Goal: Task Accomplishment & Management: Manage account settings

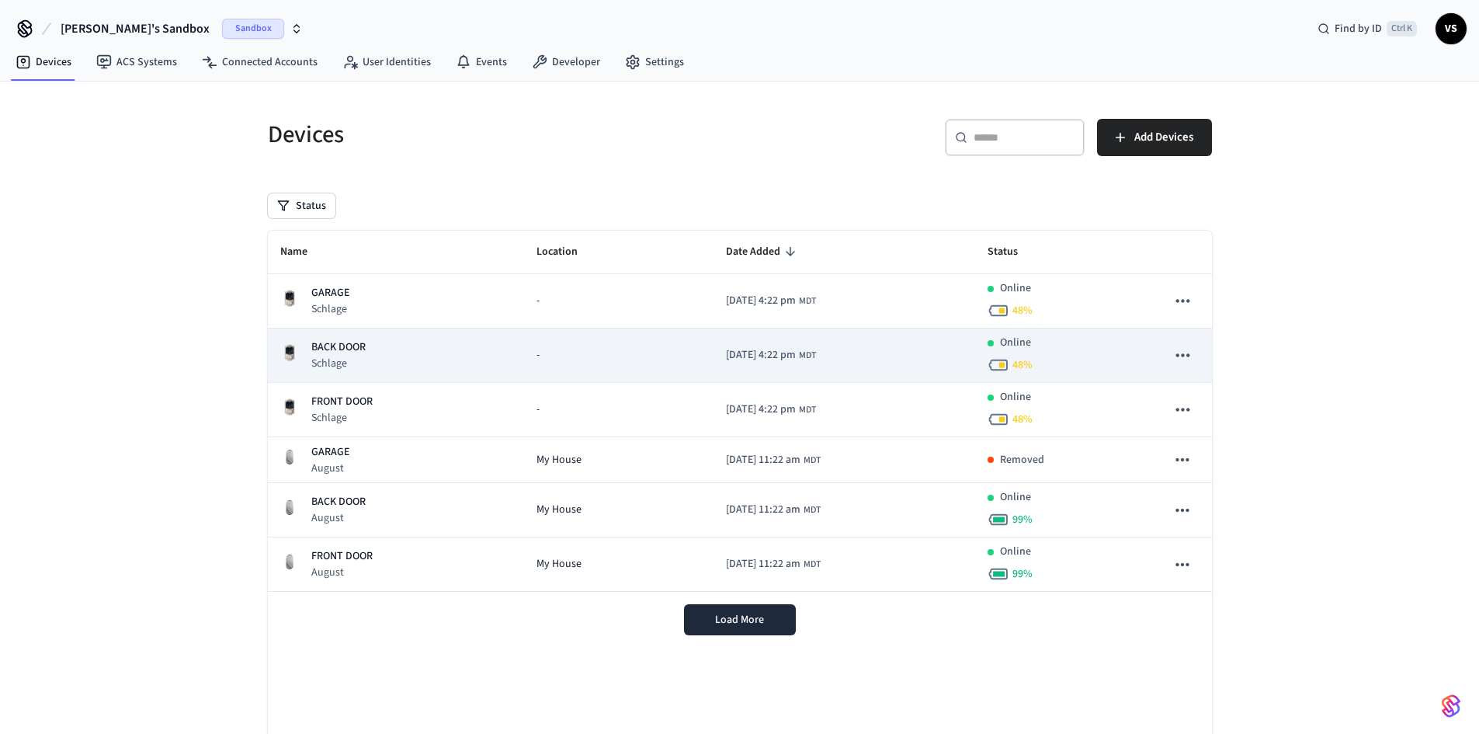
click at [358, 356] on p "Schlage" at bounding box center [338, 364] width 54 height 16
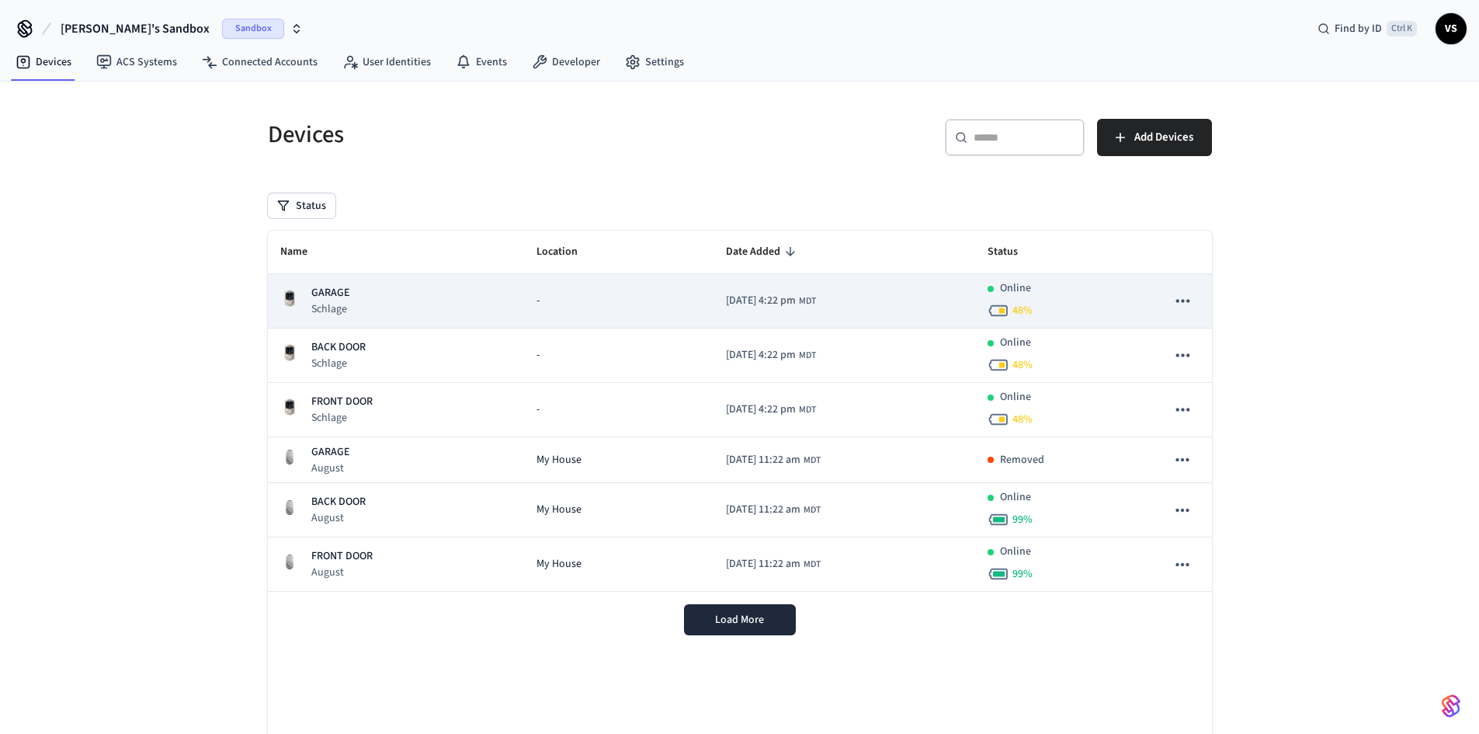
click at [353, 292] on div "GARAGE Schlage" at bounding box center [396, 301] width 232 height 32
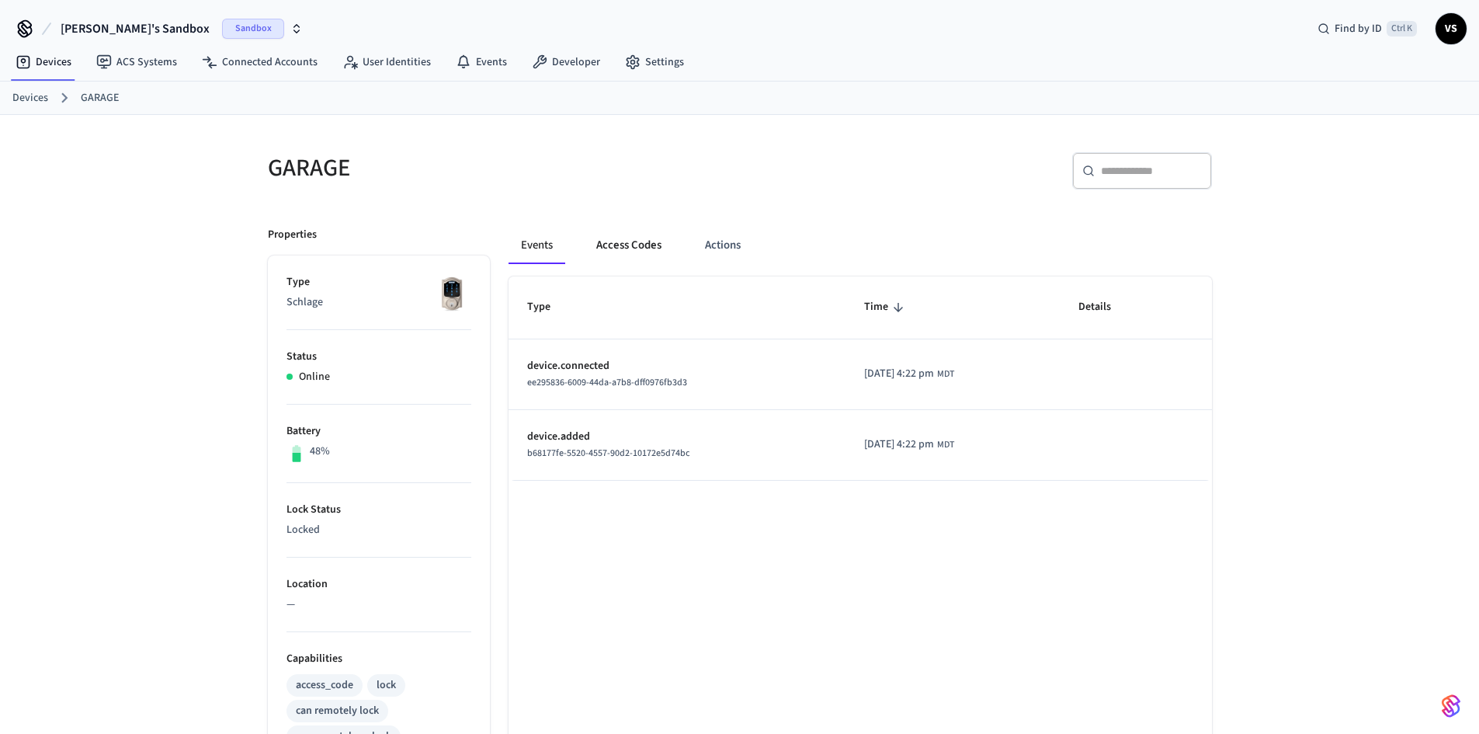
click at [603, 248] on button "Access Codes" at bounding box center [629, 245] width 90 height 37
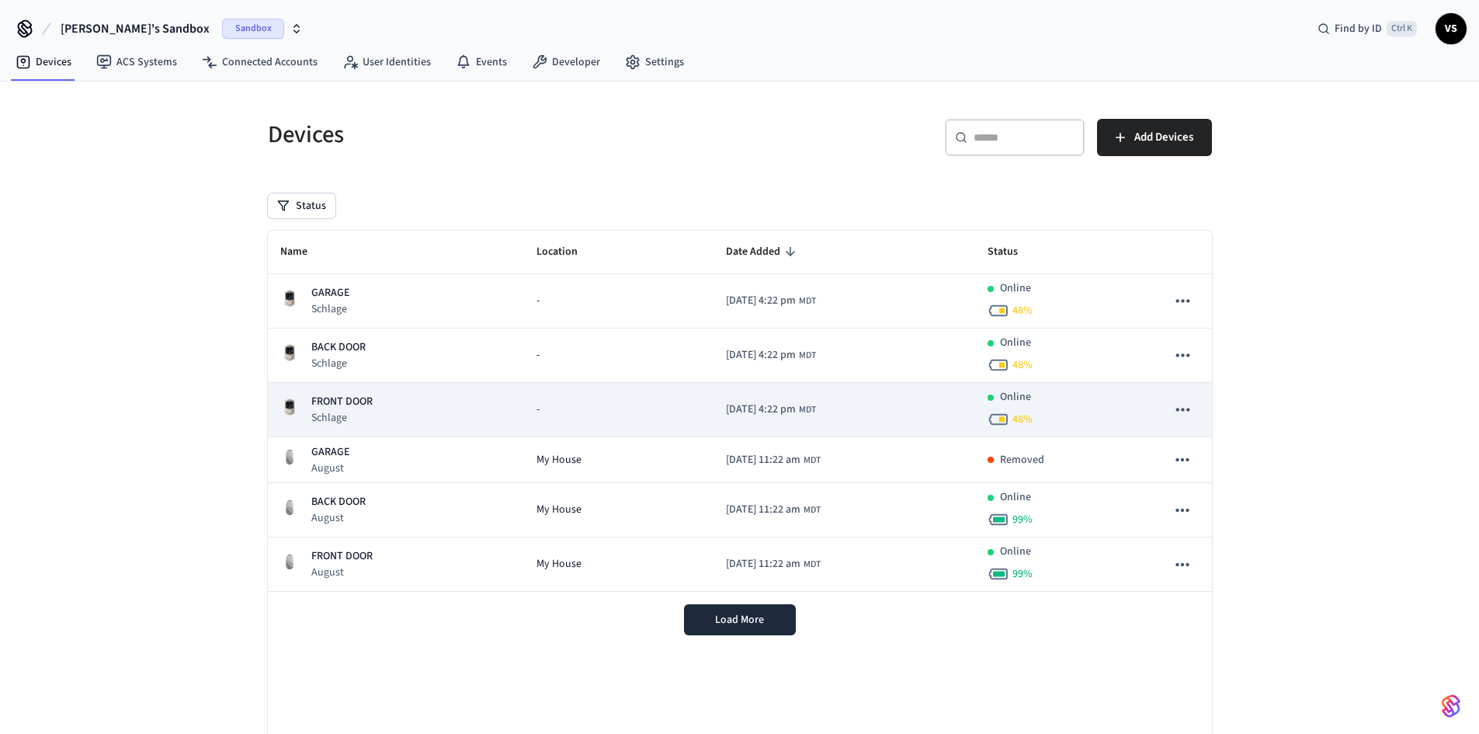
click at [726, 416] on span "[DATE] 4:22 pm" at bounding box center [761, 409] width 70 height 16
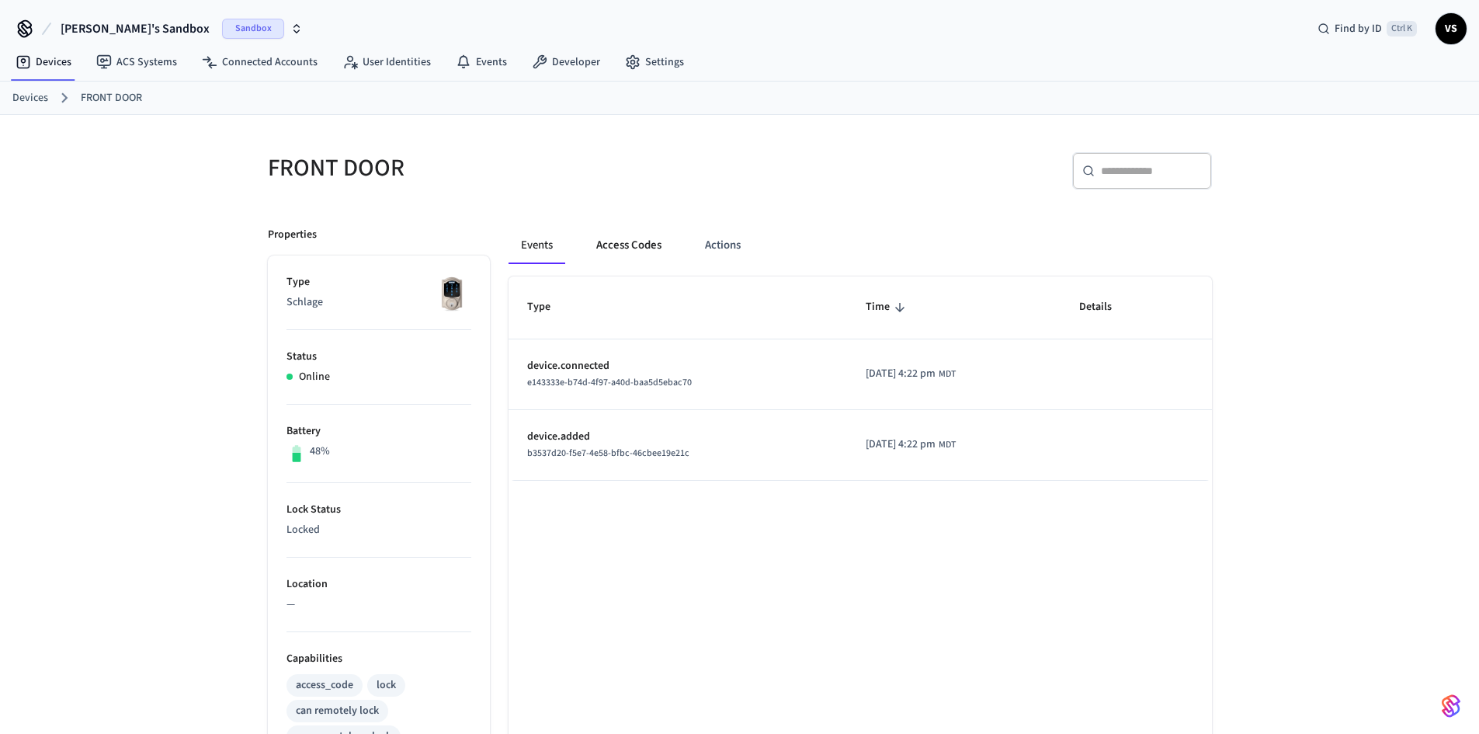
click at [620, 241] on button "Access Codes" at bounding box center [629, 245] width 90 height 37
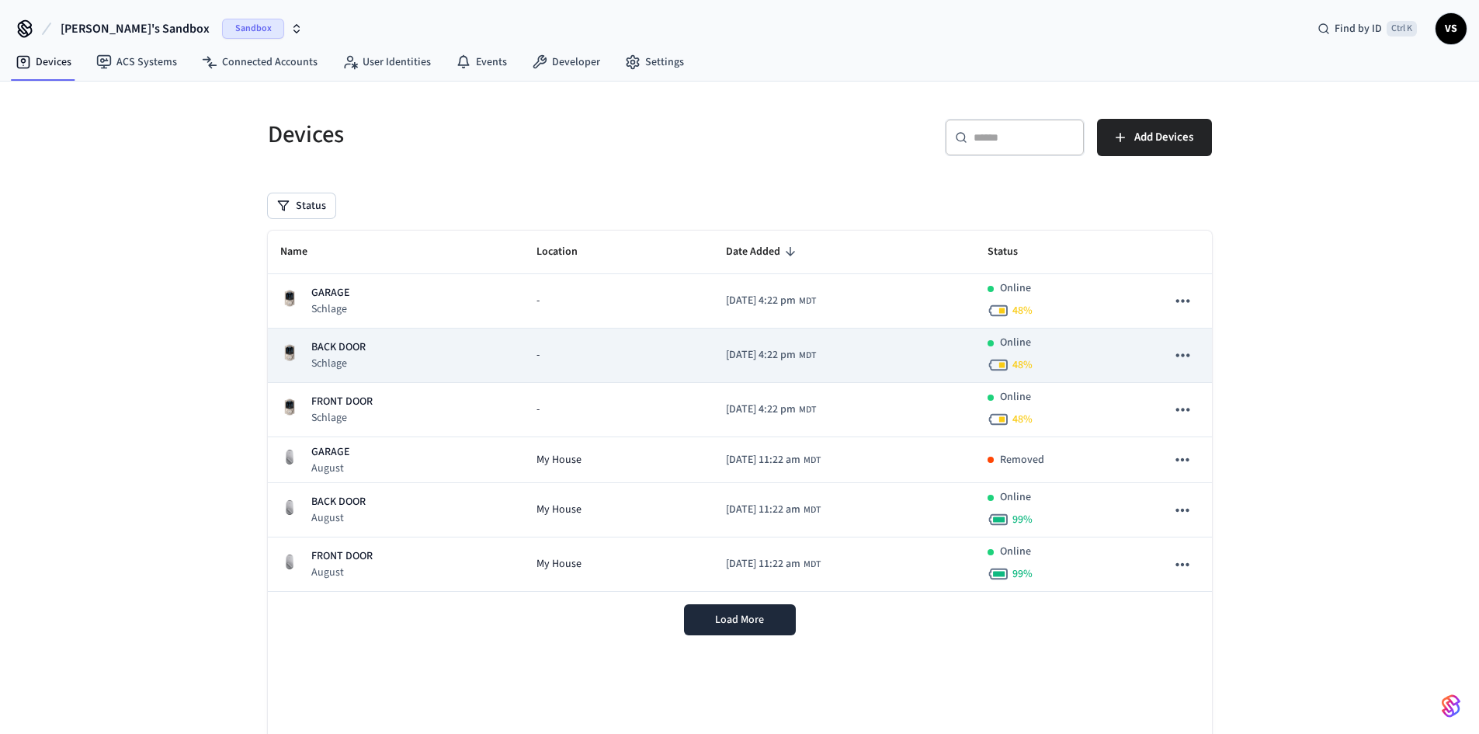
click at [373, 343] on div "BACK DOOR Schlage" at bounding box center [396, 355] width 232 height 32
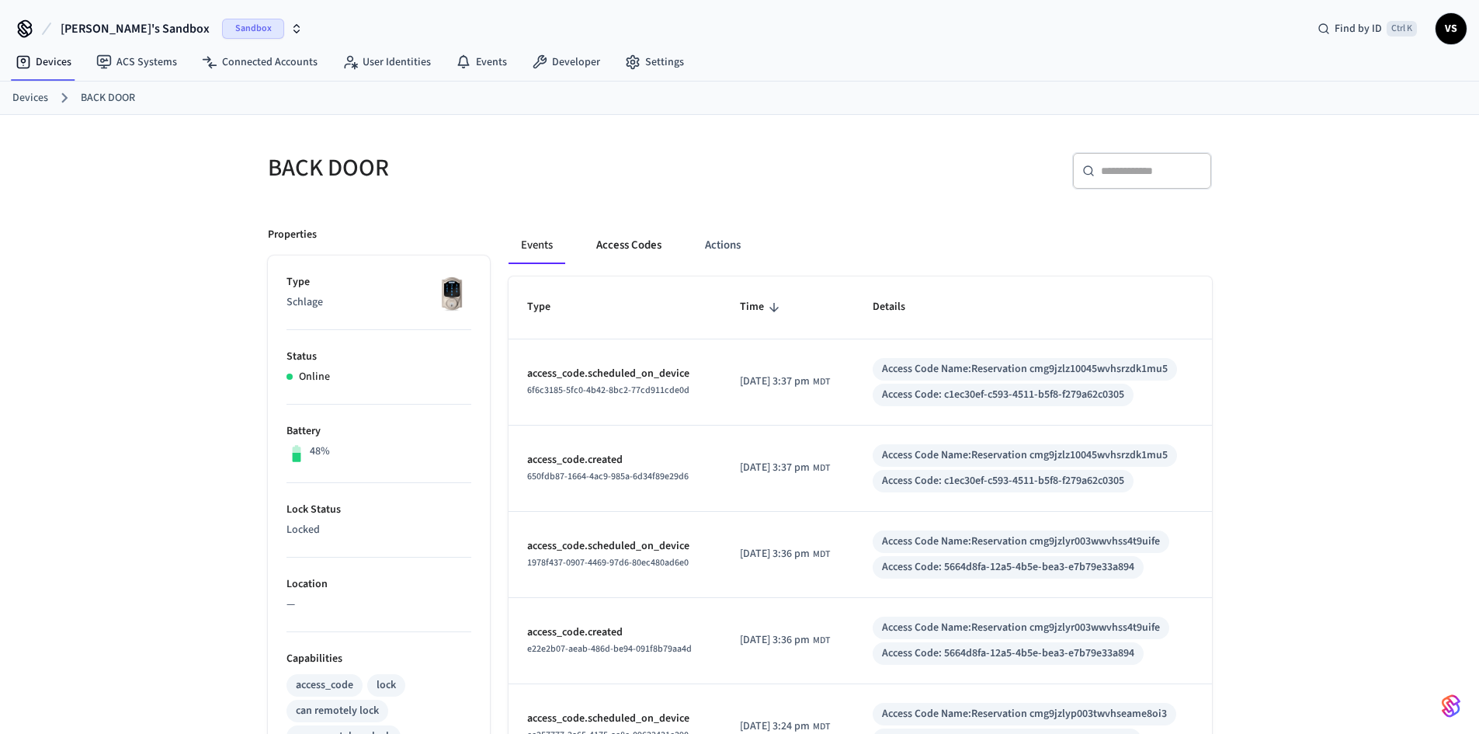
click at [637, 245] on button "Access Codes" at bounding box center [629, 245] width 90 height 37
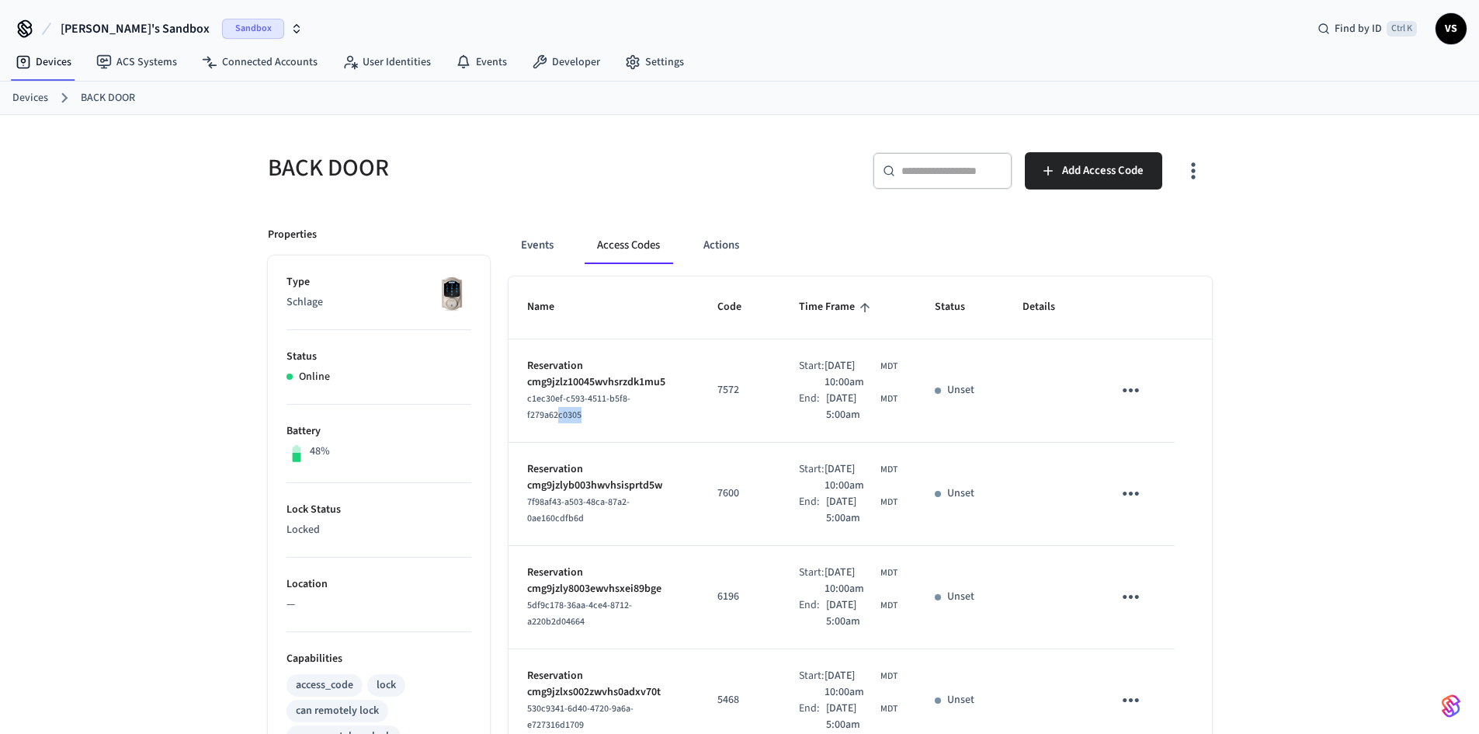
drag, startPoint x: 557, startPoint y: 419, endPoint x: 581, endPoint y: 422, distance: 23.5
click at [581, 422] on span "c1ec30ef-c593-4511-b5f8-f279a62c0305" at bounding box center [578, 407] width 103 height 30
drag, startPoint x: 571, startPoint y: 407, endPoint x: 610, endPoint y: 406, distance: 38.8
click at [610, 406] on span "c1ec30ef-c593-4511-b5f8-f279a62c0305" at bounding box center [578, 407] width 103 height 30
click at [618, 403] on span "c1ec30ef-c593-4511-b5f8-f279a62c0305" at bounding box center [578, 407] width 103 height 30
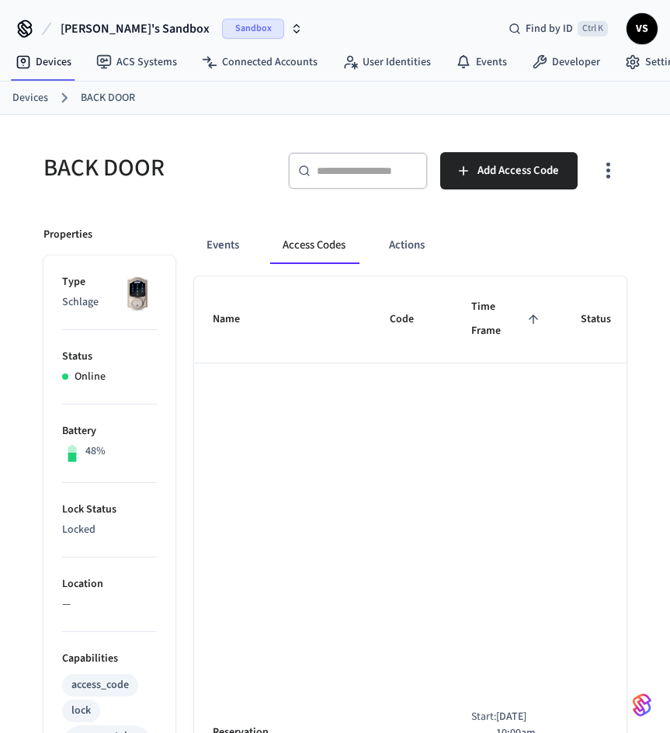
click at [311, 238] on button "Access Codes" at bounding box center [314, 245] width 88 height 37
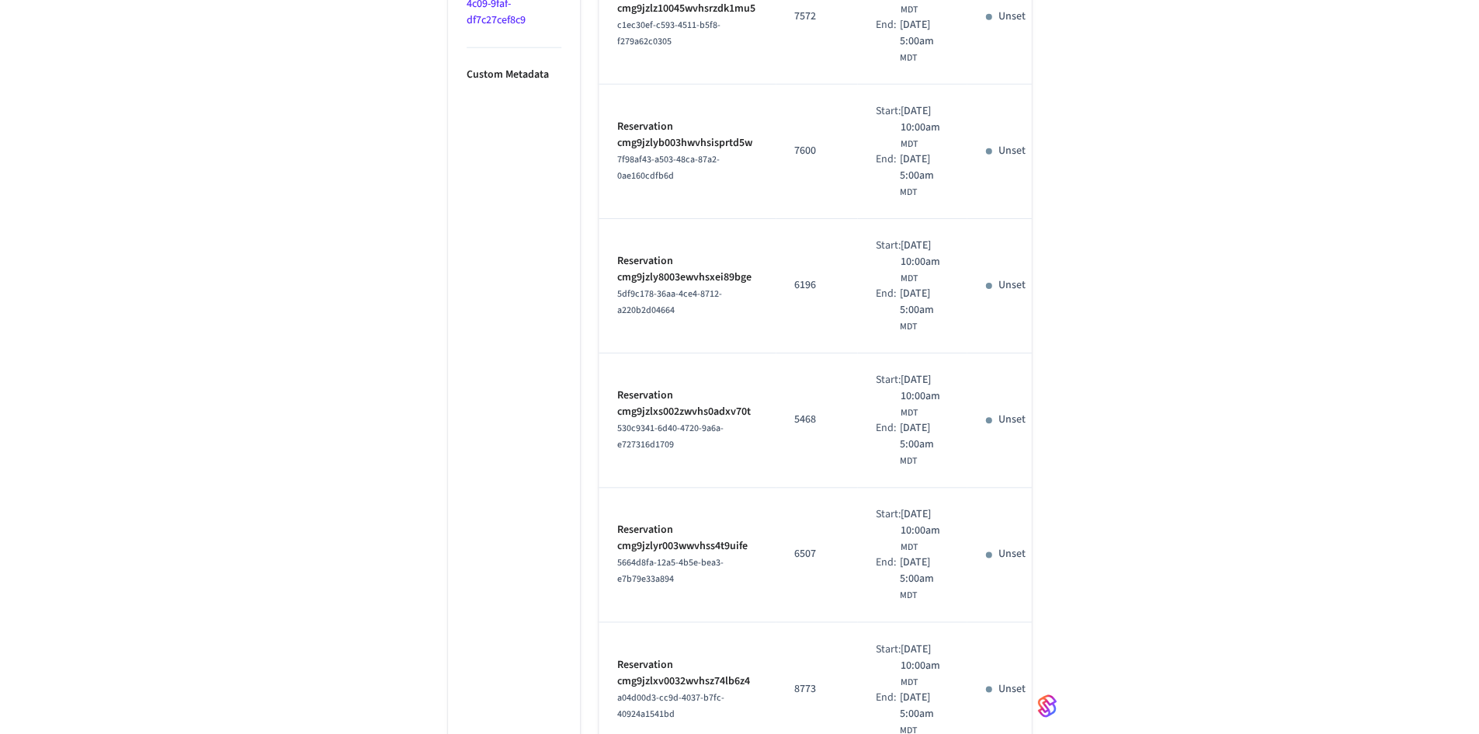
scroll to position [918, 0]
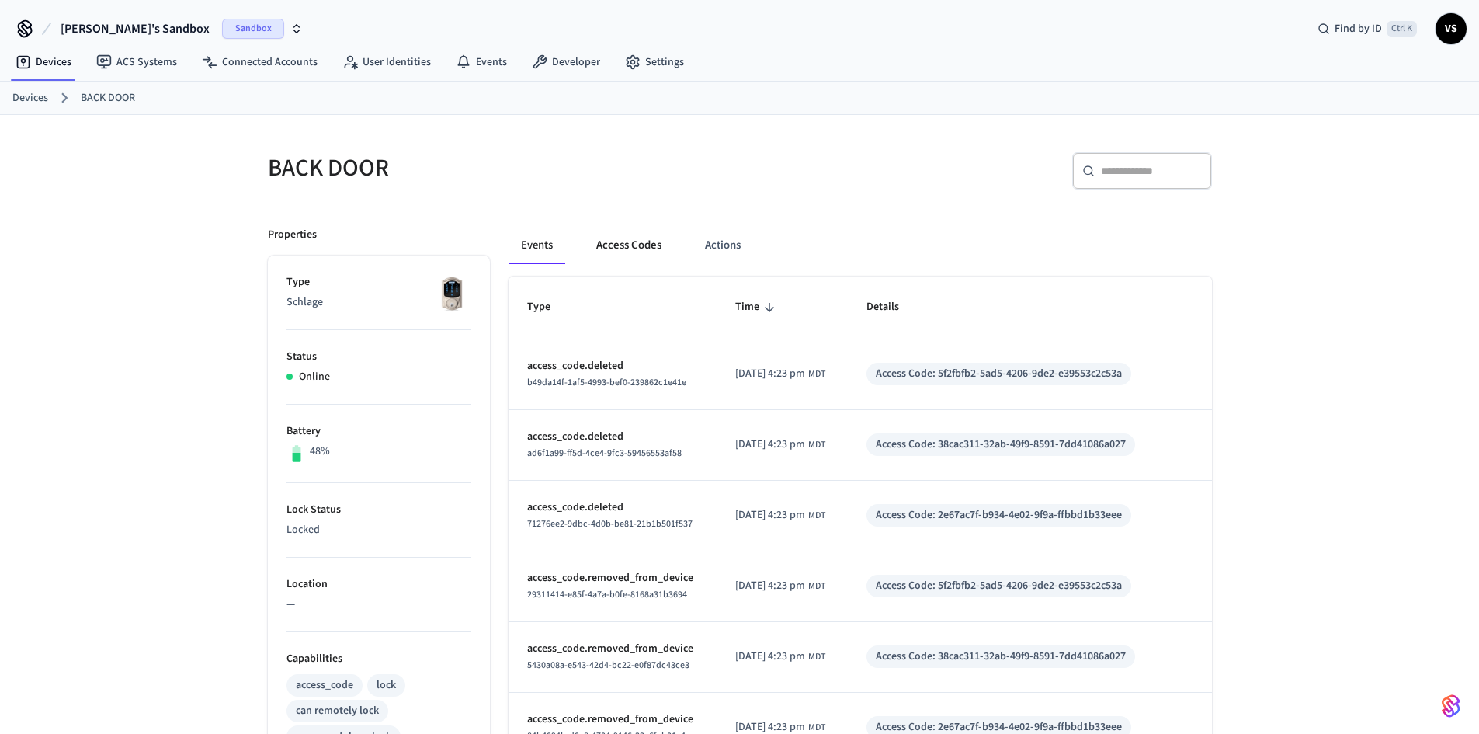
click at [603, 250] on button "Access Codes" at bounding box center [629, 245] width 90 height 37
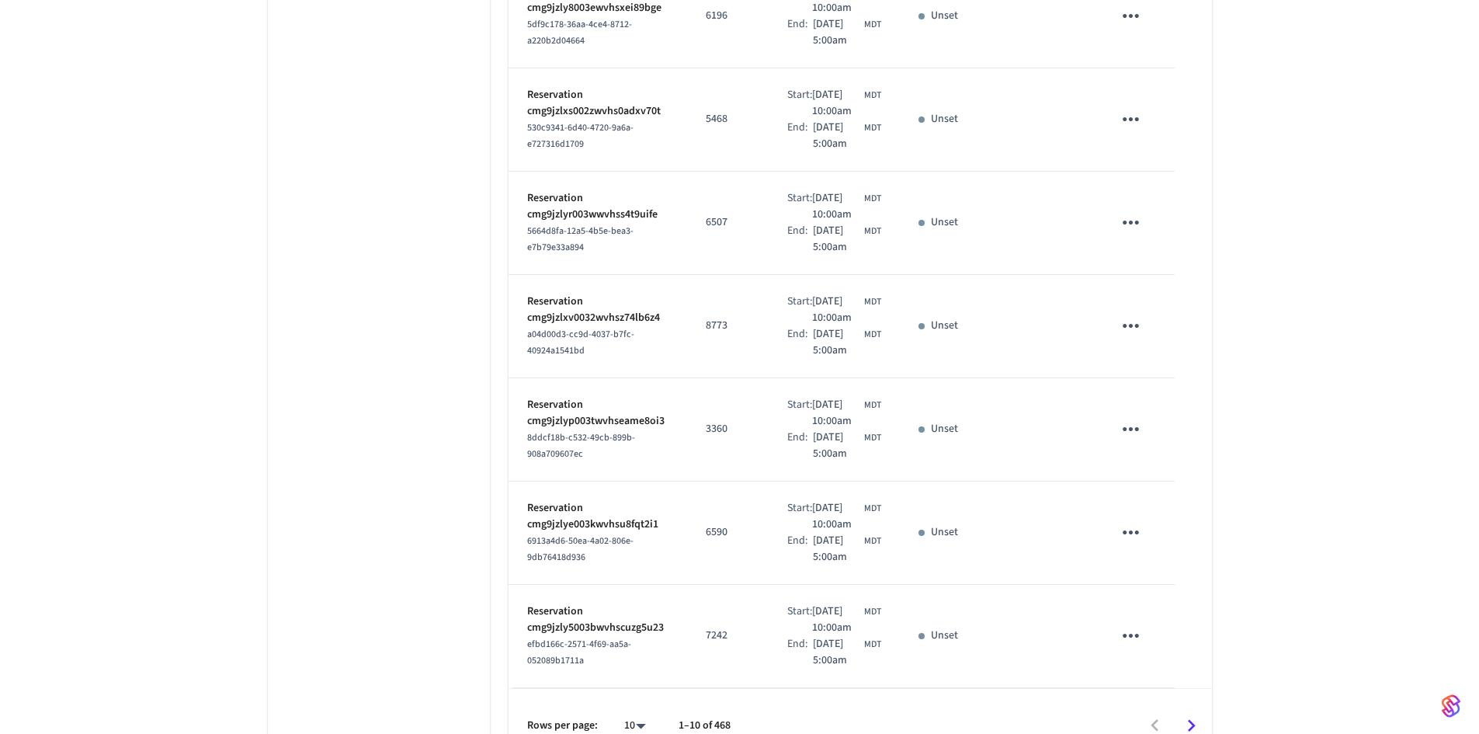
scroll to position [1447, 0]
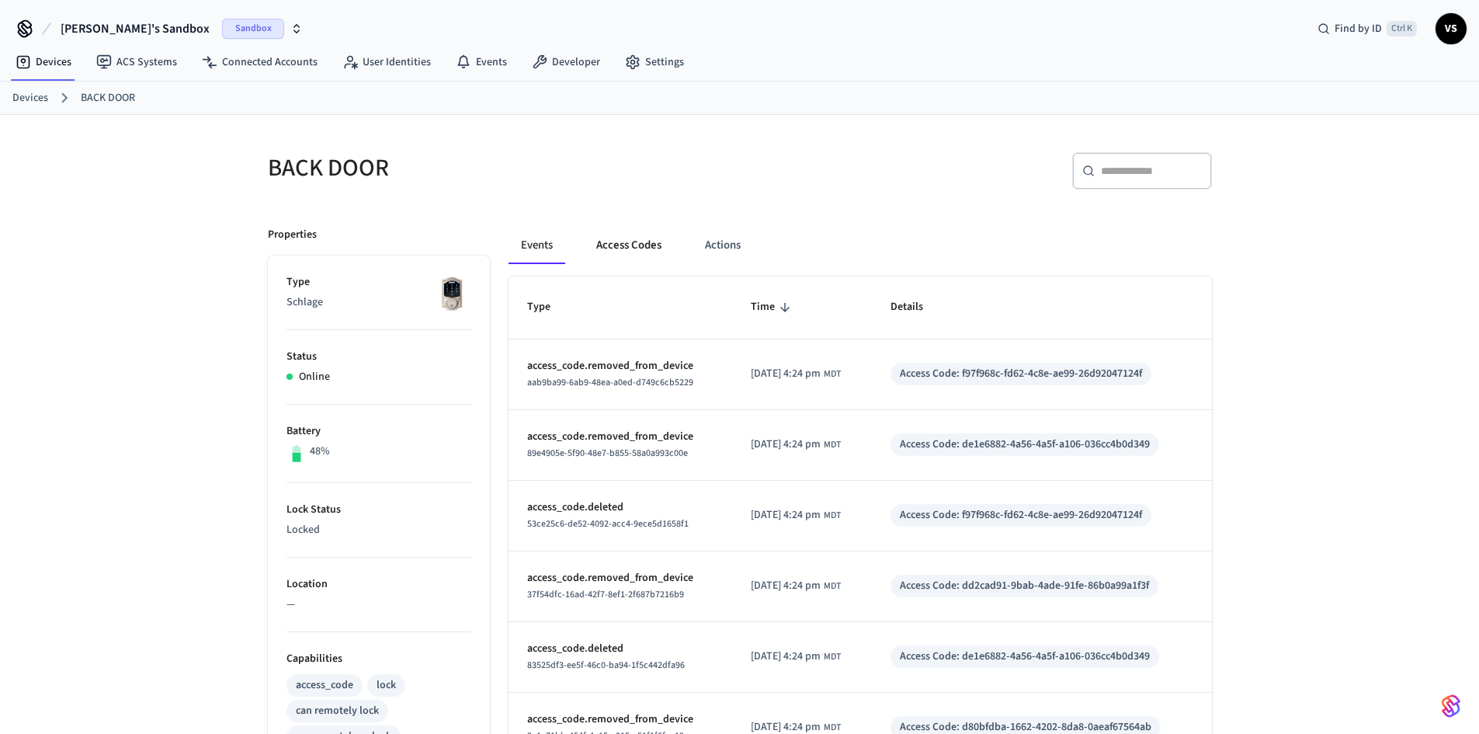
click at [662, 248] on button "Access Codes" at bounding box center [629, 245] width 90 height 37
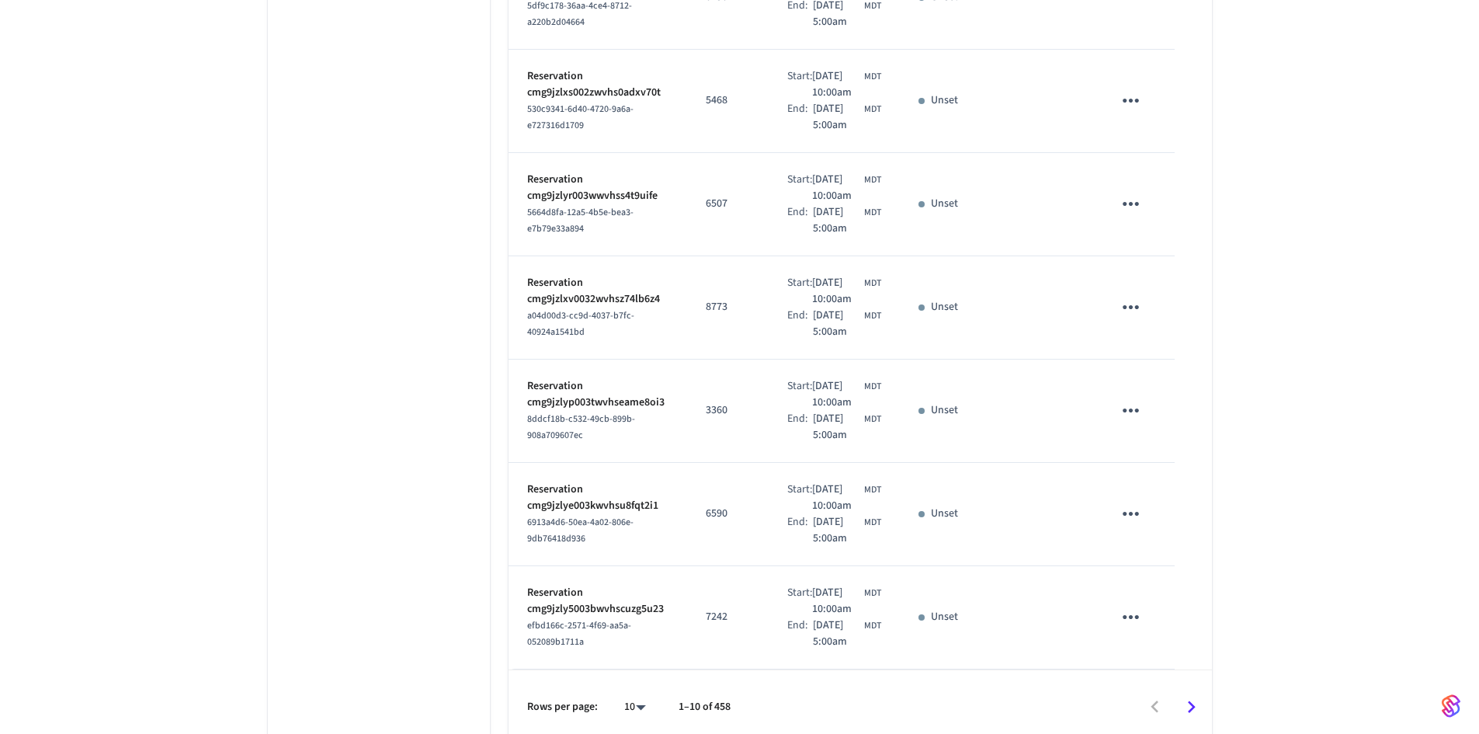
scroll to position [1447, 0]
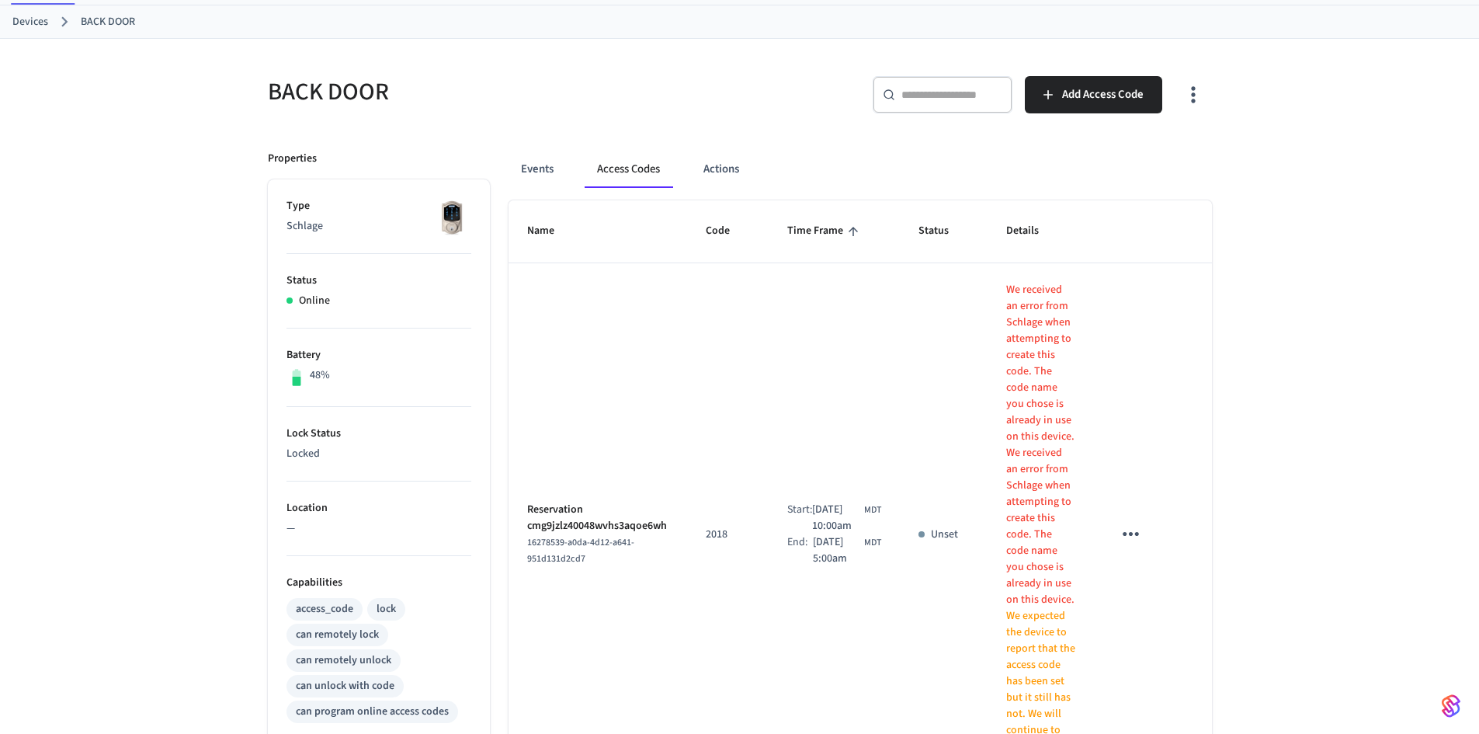
scroll to position [0, 0]
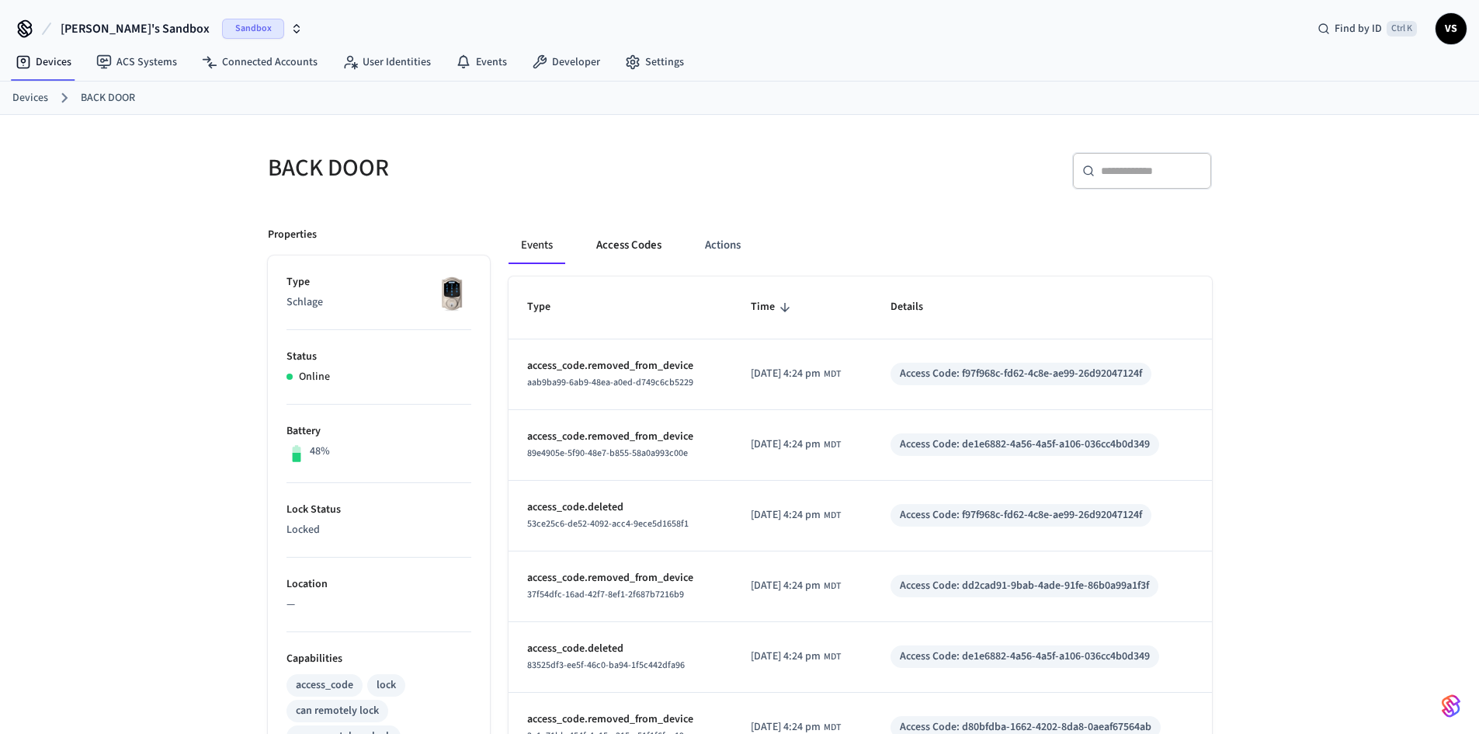
click at [624, 245] on button "Access Codes" at bounding box center [629, 245] width 90 height 37
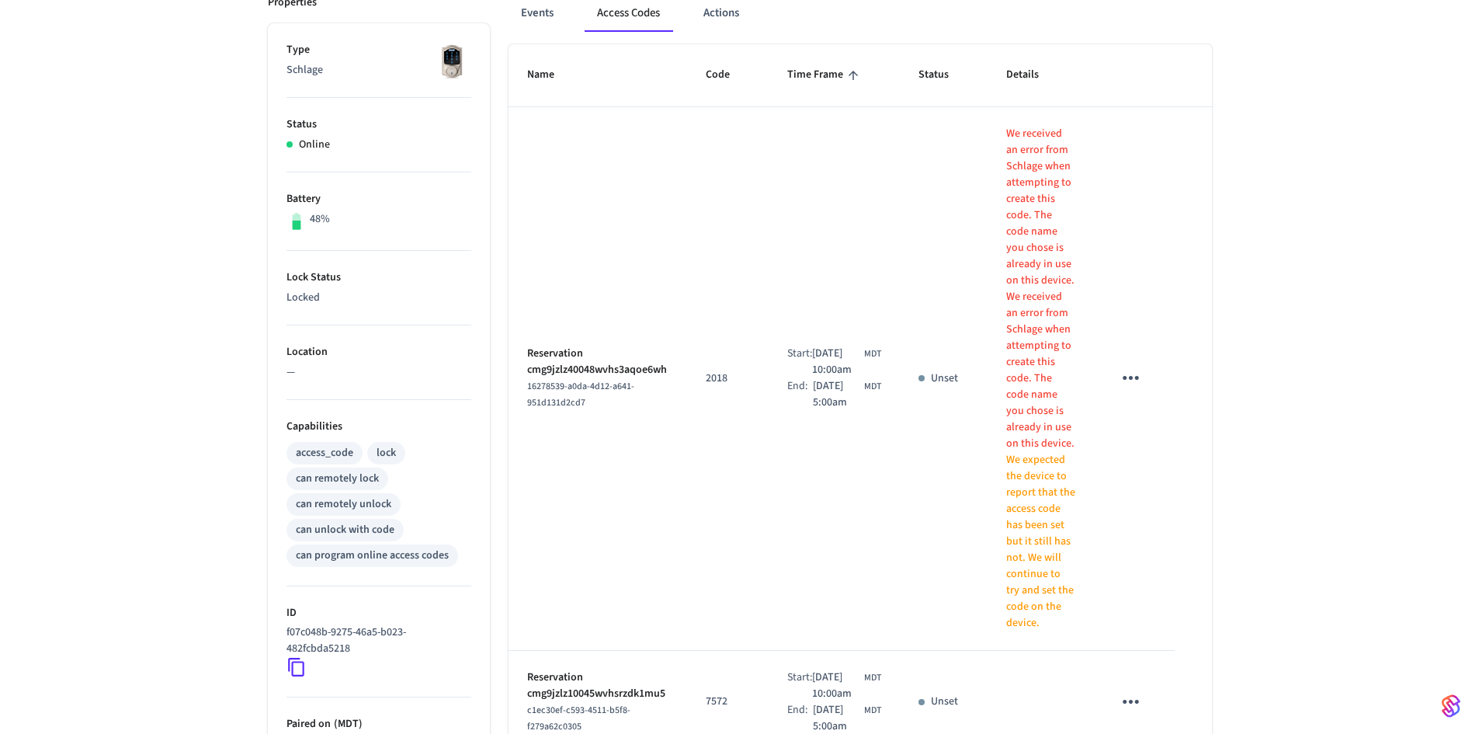
scroll to position [233, 0]
drag, startPoint x: 528, startPoint y: 384, endPoint x: 636, endPoint y: 381, distance: 107.9
click at [636, 381] on div "16278539-a0da-4d12-a641-951d131d2cd7" at bounding box center [598, 393] width 142 height 33
click at [529, 304] on td "Reservation cmg9jzlz40048wvhs3aqoe6wh 16278539-a0da-4d12-a641-951d131d2cd7" at bounding box center [598, 377] width 179 height 543
